Goal: Transaction & Acquisition: Download file/media

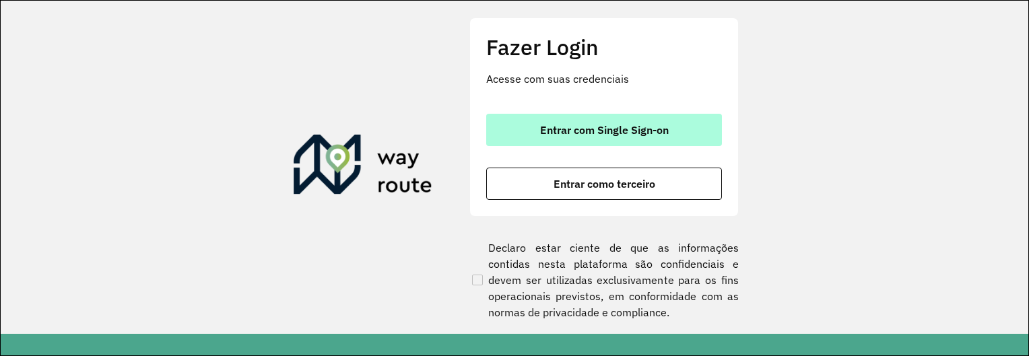
click at [573, 131] on span "Entrar com Single Sign-on" at bounding box center [604, 130] width 129 height 11
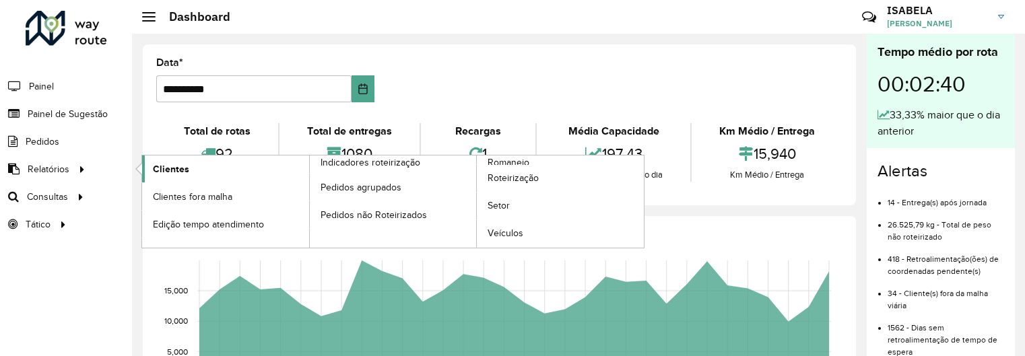
click at [170, 172] on span "Clientes" at bounding box center [171, 169] width 36 height 14
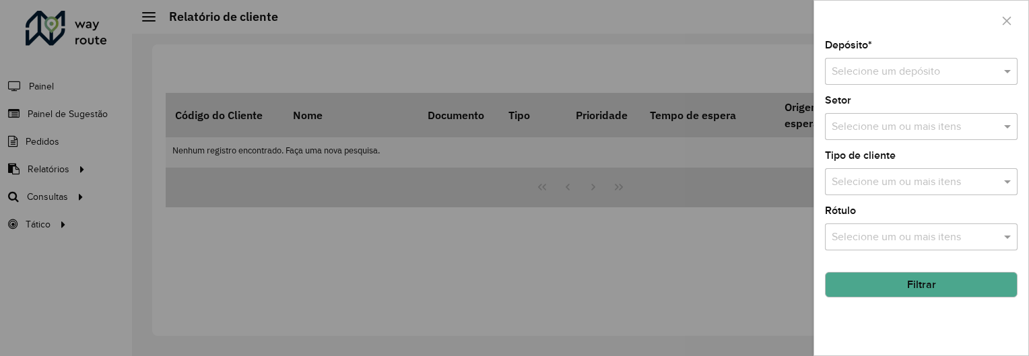
click at [890, 63] on div "Selecione um depósito" at bounding box center [921, 71] width 193 height 27
click at [880, 102] on div "CDL Salto" at bounding box center [921, 110] width 191 height 23
click at [901, 281] on button "Filtrar" at bounding box center [921, 285] width 193 height 26
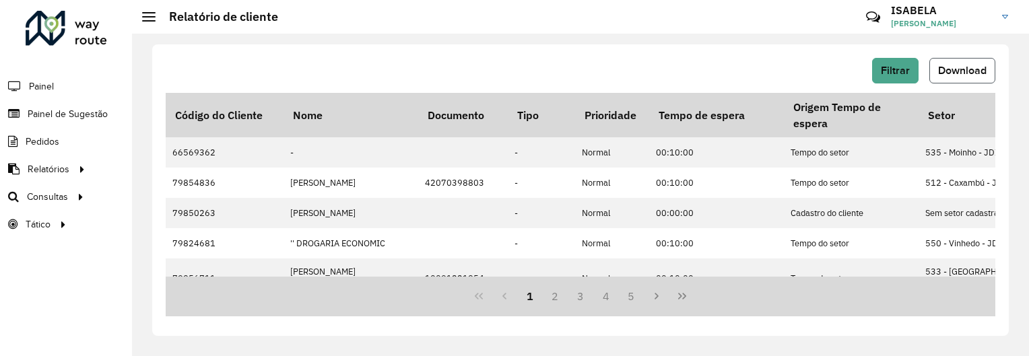
click at [959, 68] on span "Download" at bounding box center [962, 70] width 49 height 11
